Goal: Find contact information: Find contact information

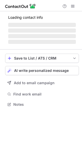
scroll to position [108, 82]
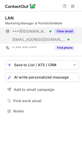
click at [63, 30] on button "View email" at bounding box center [65, 31] width 20 height 5
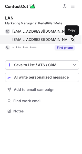
click at [72, 39] on span at bounding box center [72, 39] width 4 height 4
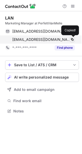
click at [72, 39] on span at bounding box center [72, 39] width 4 height 4
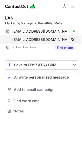
click at [72, 39] on span at bounding box center [72, 39] width 4 height 4
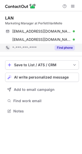
click at [64, 50] on button "Find phone" at bounding box center [65, 47] width 20 height 5
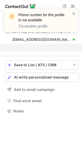
scroll to position [99, 82]
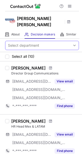
click at [71, 41] on div at bounding box center [75, 45] width 8 height 9
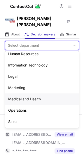
scroll to position [38, 0]
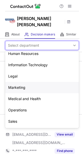
click at [26, 82] on div "Marketing" at bounding box center [42, 87] width 74 height 11
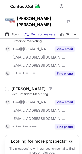
scroll to position [414, 0]
